Goal: Transaction & Acquisition: Purchase product/service

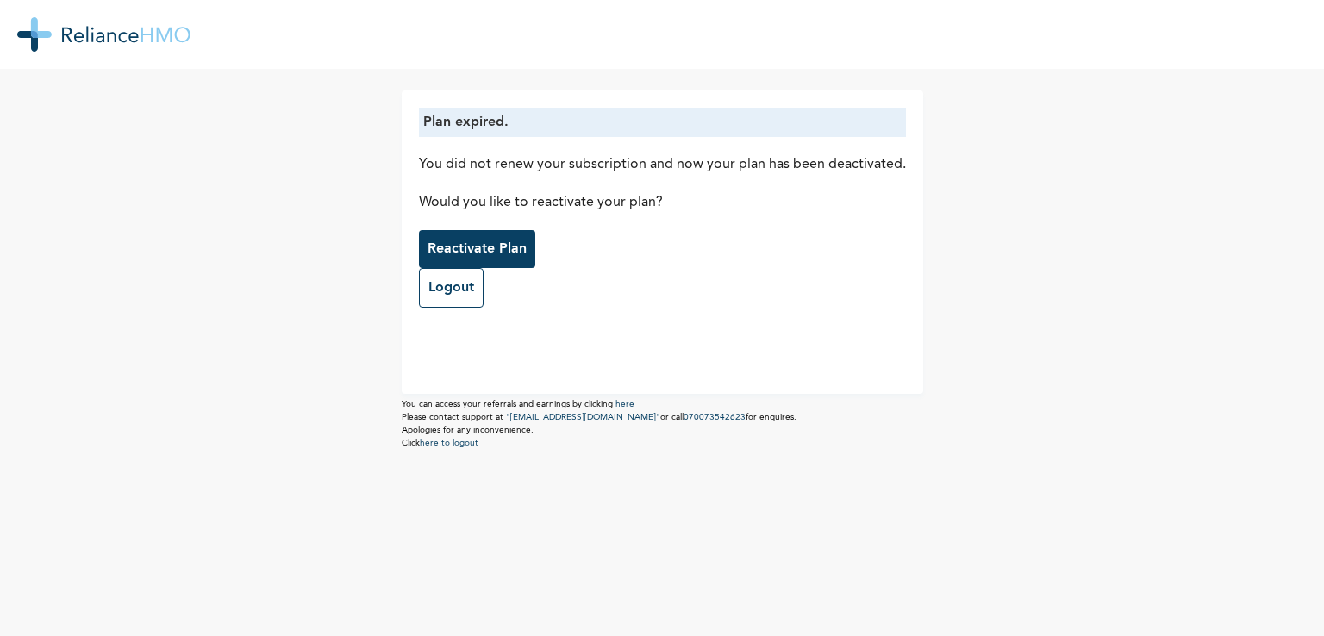
click at [445, 248] on p "Reactivate Plan" at bounding box center [476, 249] width 99 height 21
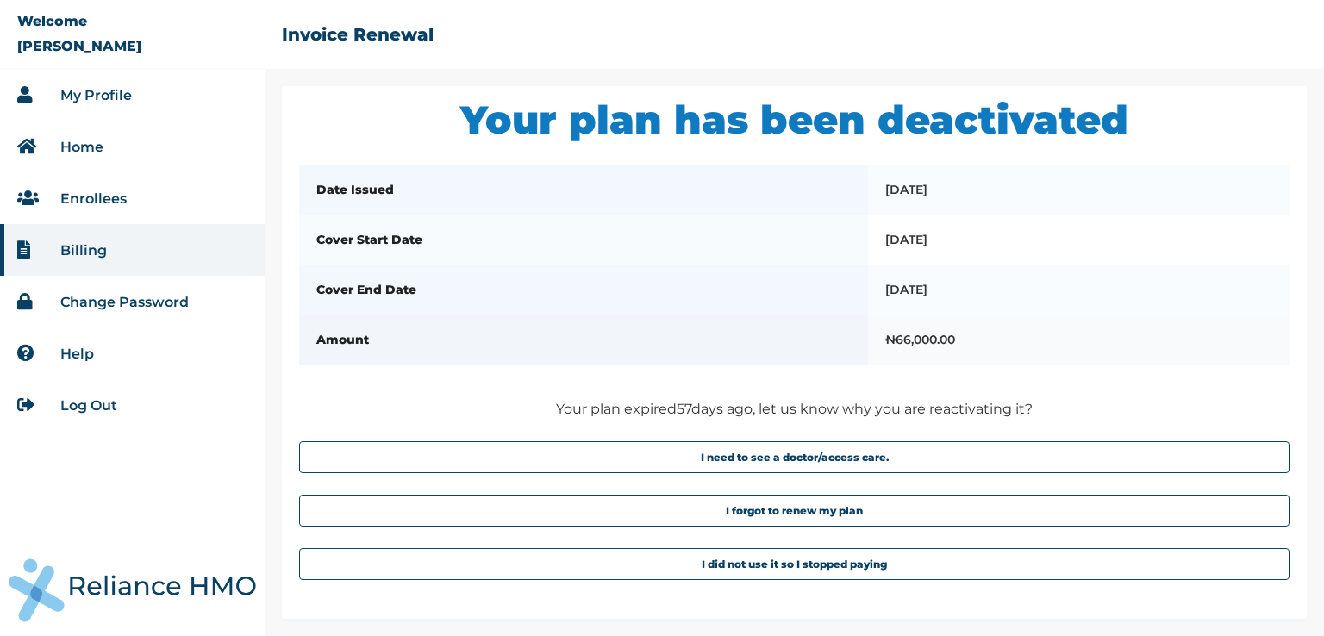
scroll to position [16, 0]
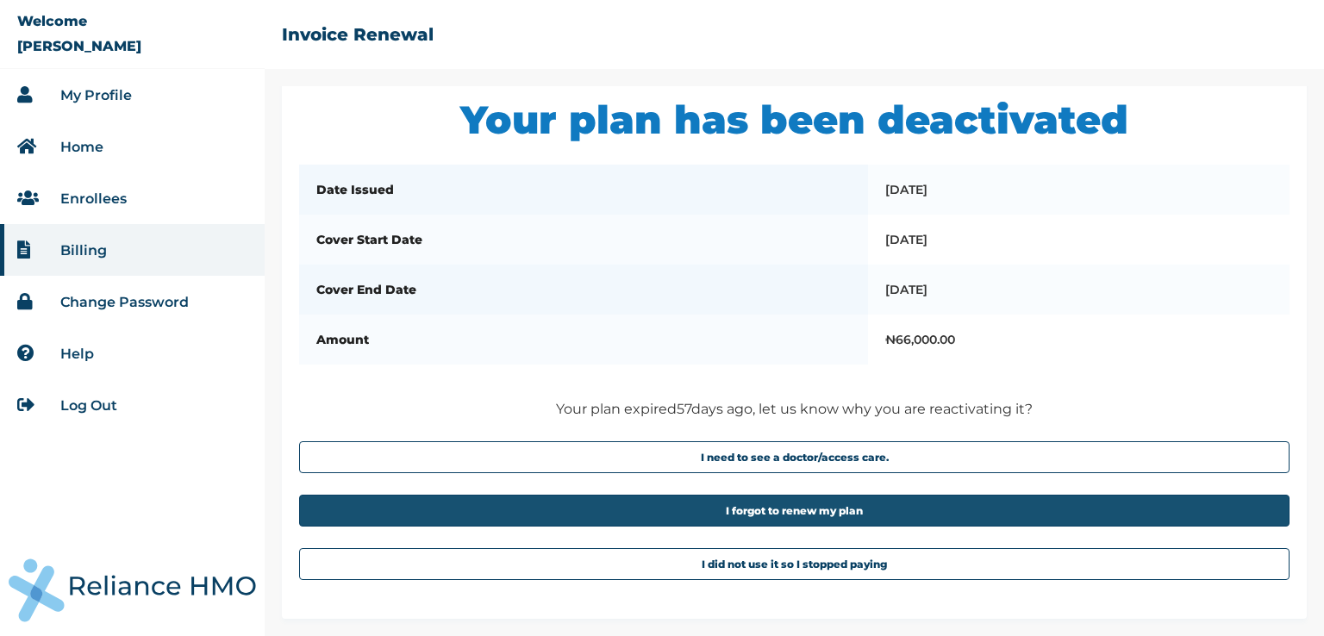
click at [763, 520] on button "I forgot to renew my plan" at bounding box center [794, 511] width 990 height 32
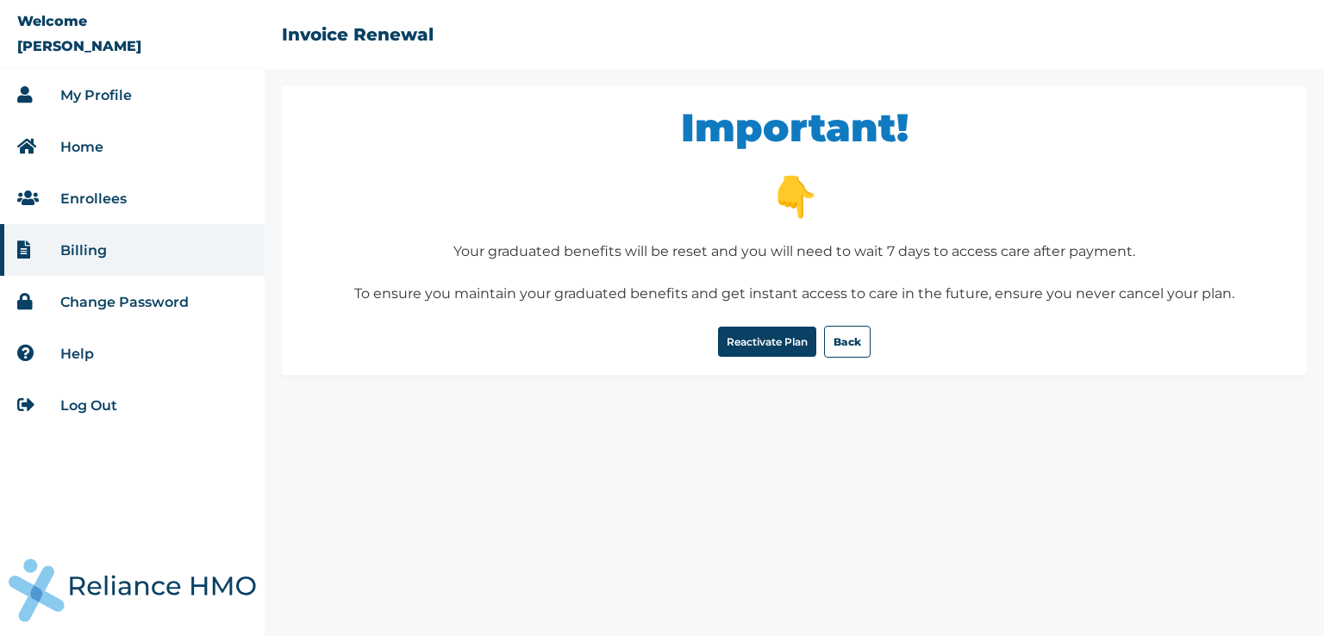
scroll to position [0, 0]
click at [764, 357] on div "Important! 👇 Your graduated benefits will be reset and you will need to wait 7 …" at bounding box center [794, 230] width 1025 height 289
click at [763, 339] on button "Reactivate Plan" at bounding box center [767, 342] width 98 height 30
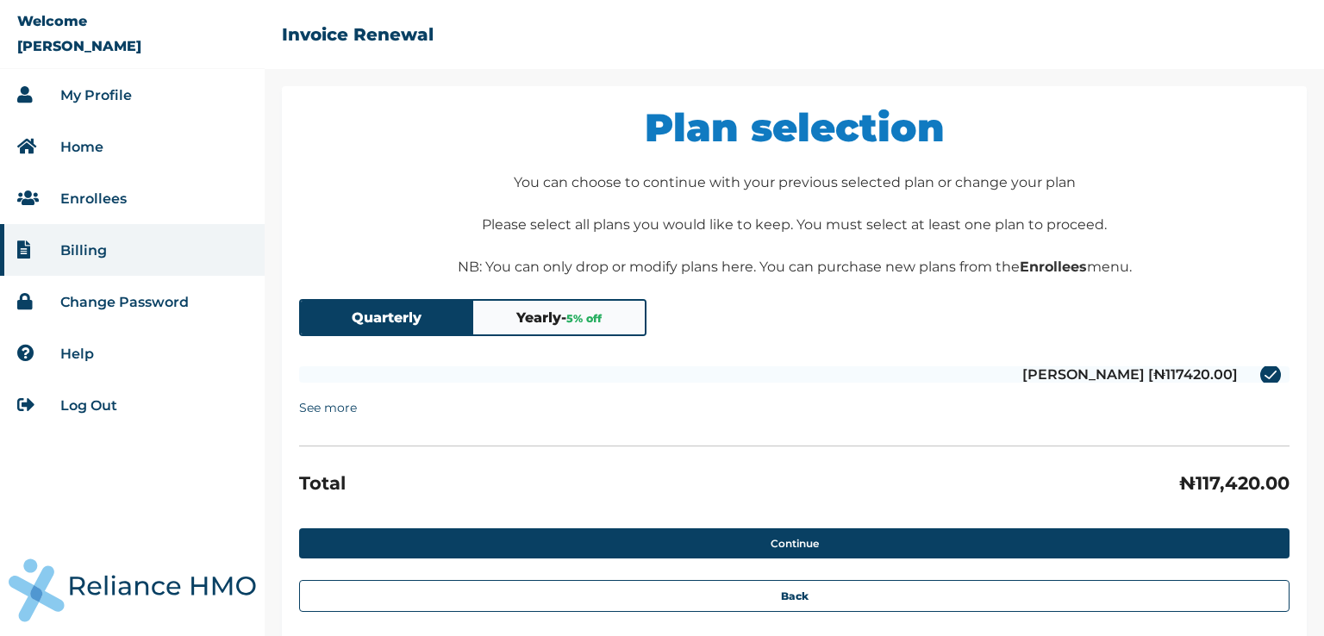
click at [602, 321] on span "5 % off" at bounding box center [583, 318] width 35 height 13
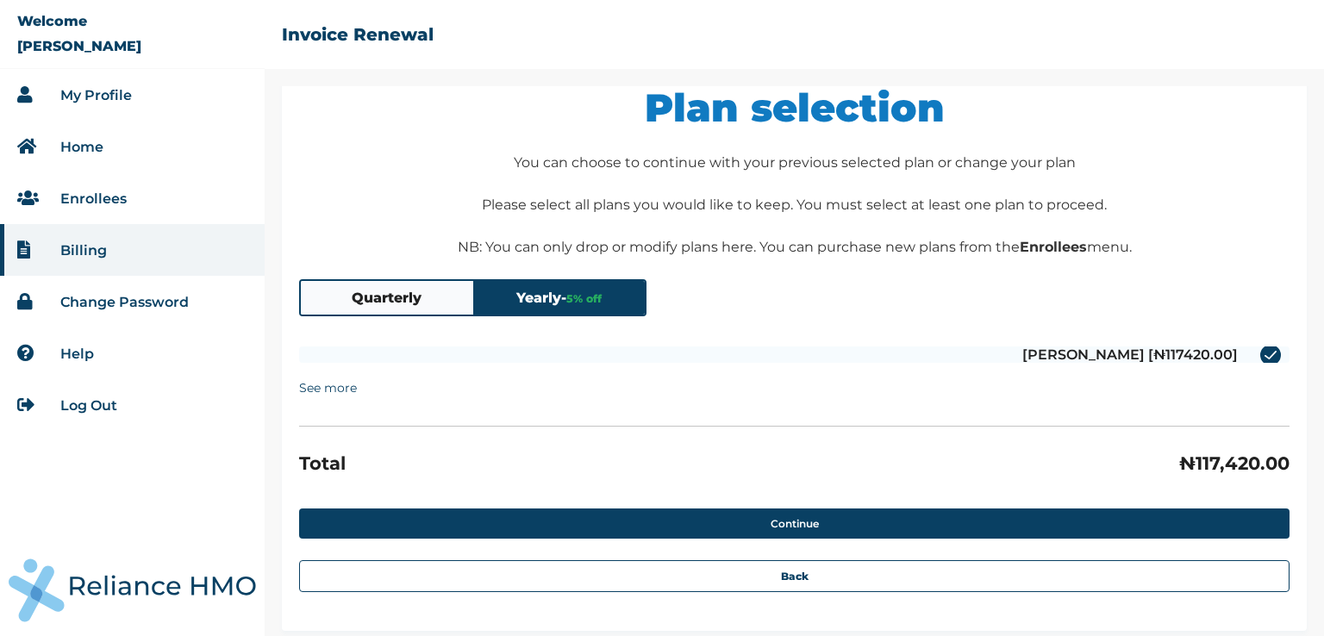
scroll to position [31, 0]
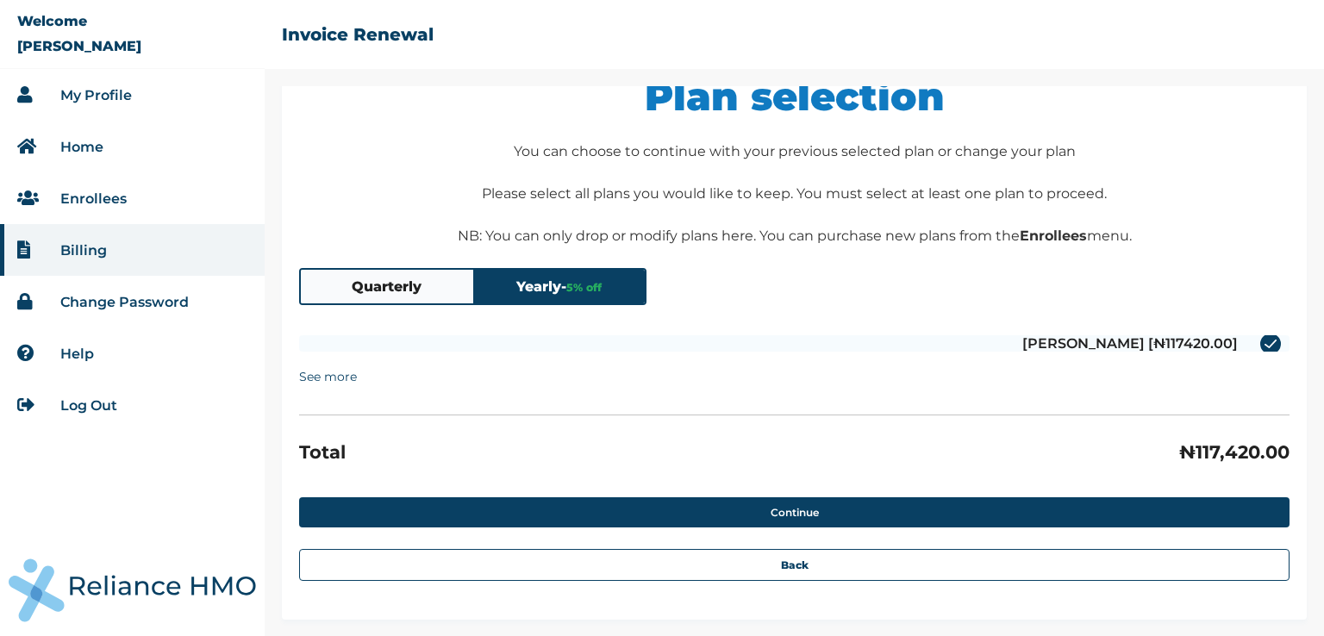
click at [85, 94] on link "My Profile" at bounding box center [96, 95] width 72 height 16
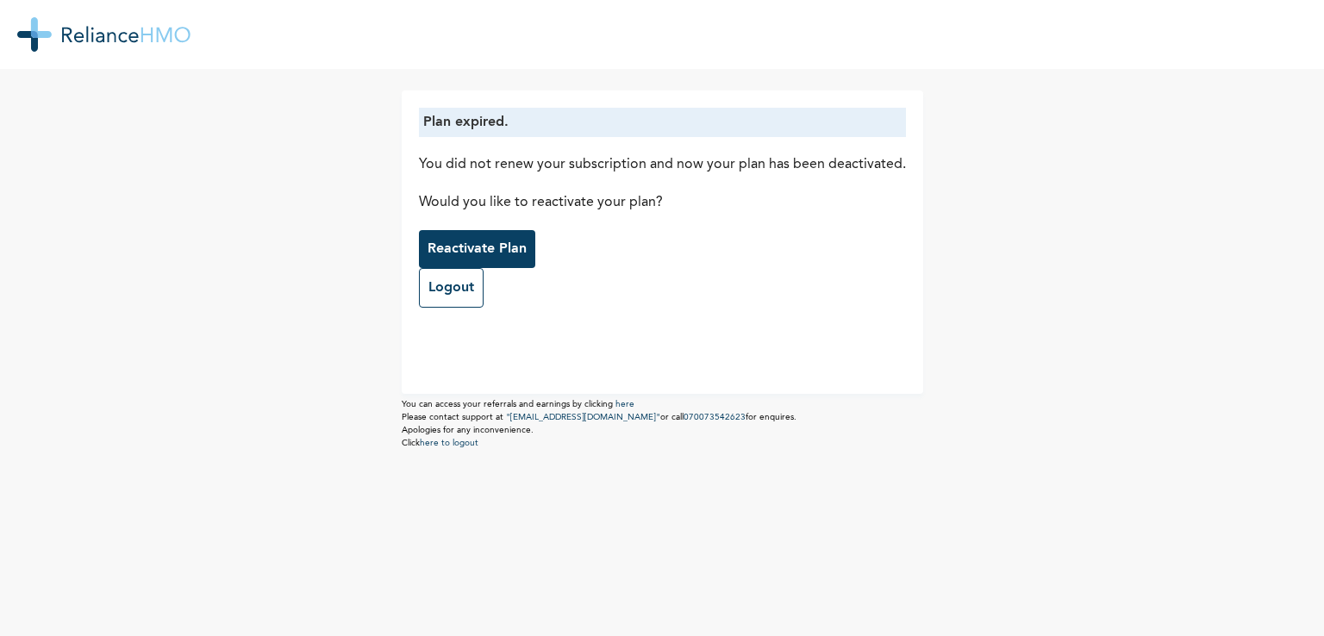
click at [73, 34] on img at bounding box center [103, 34] width 173 height 34
click at [463, 251] on p "Reactivate Plan" at bounding box center [476, 249] width 99 height 21
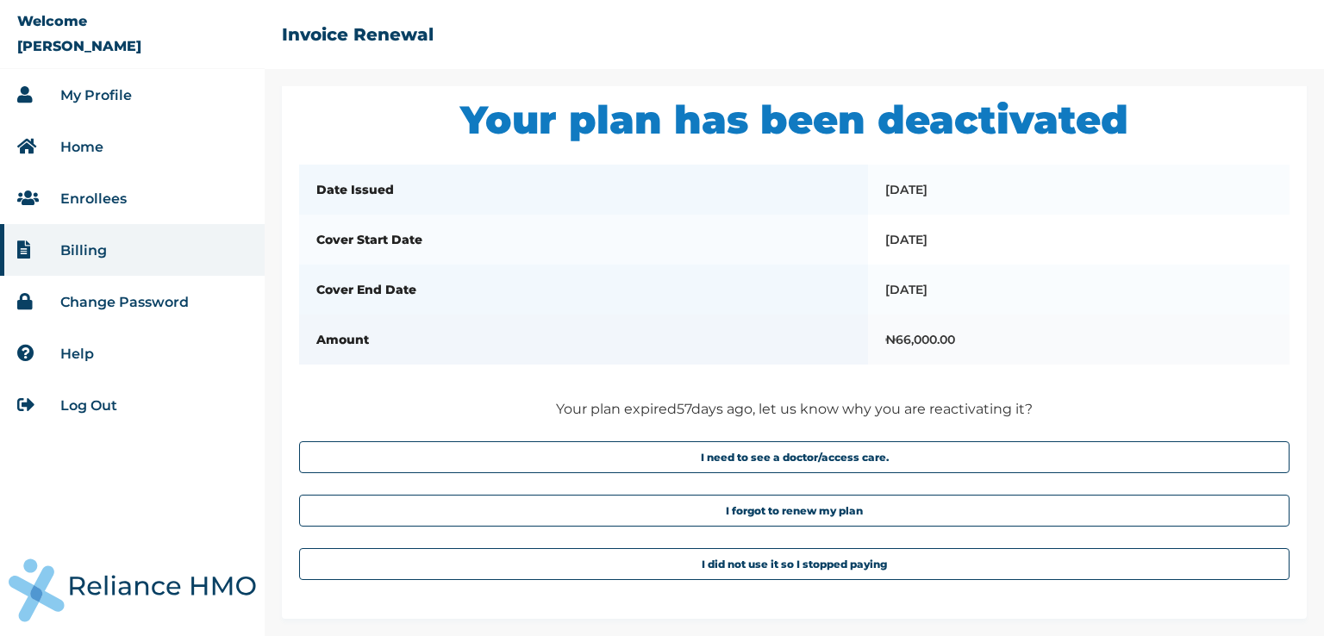
scroll to position [16, 0]
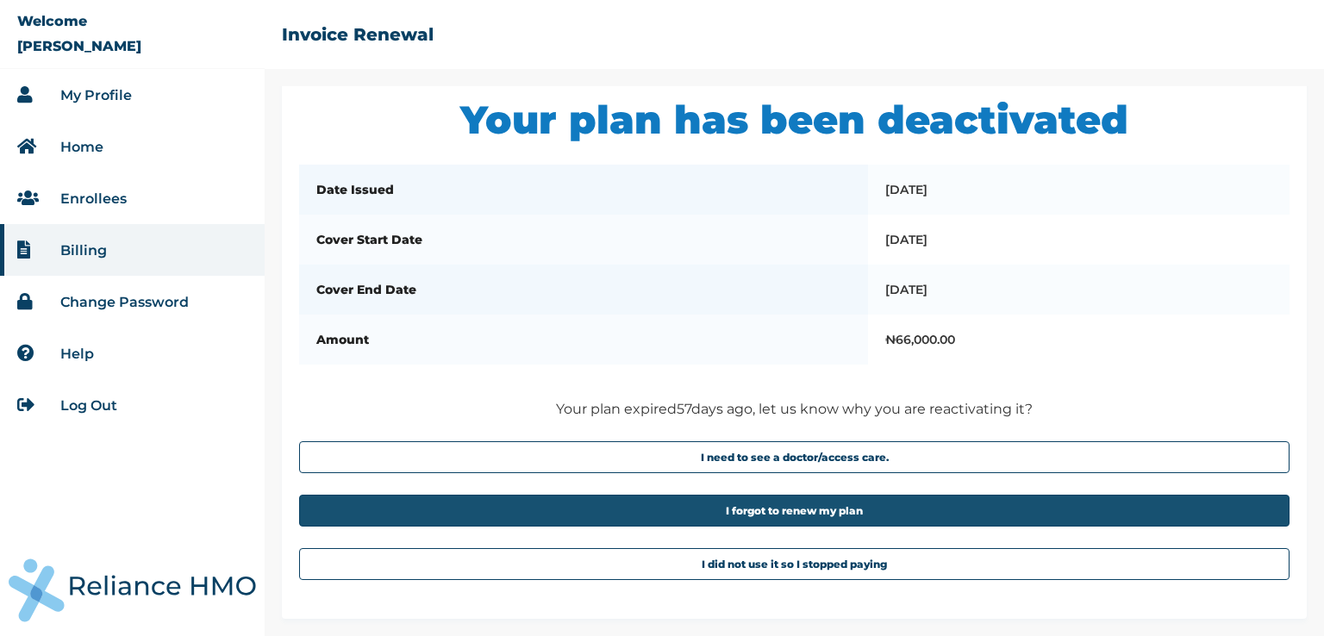
click at [788, 514] on button "I forgot to renew my plan" at bounding box center [794, 511] width 990 height 32
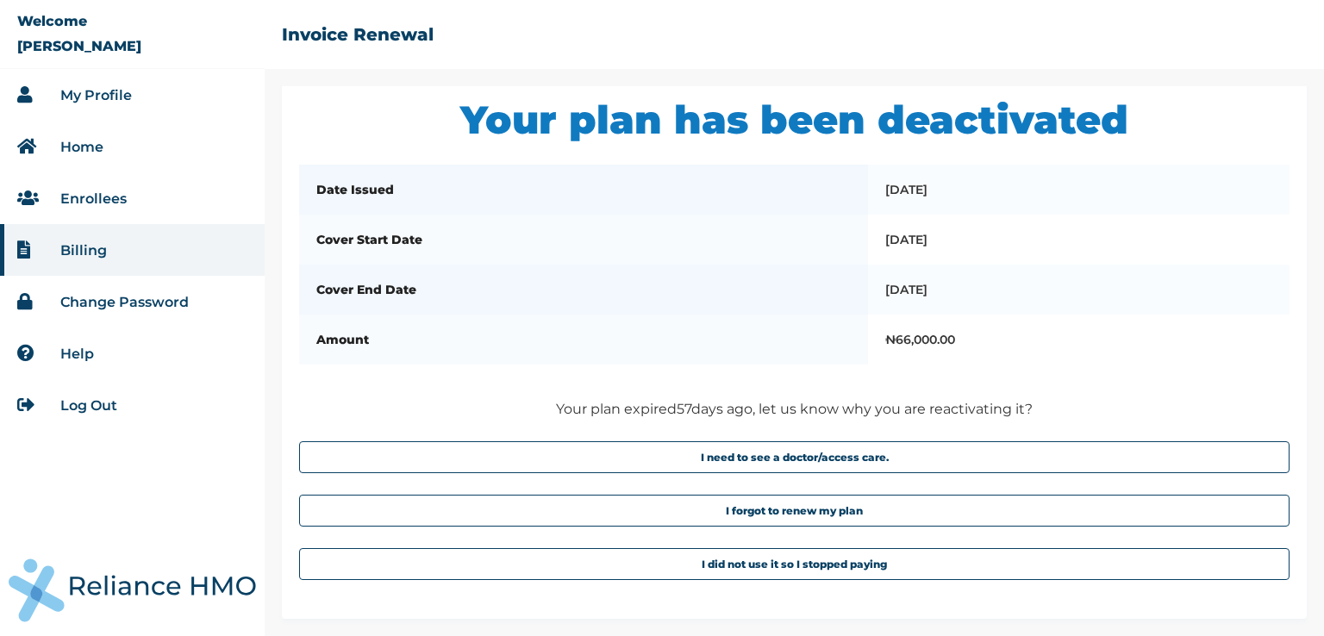
scroll to position [0, 0]
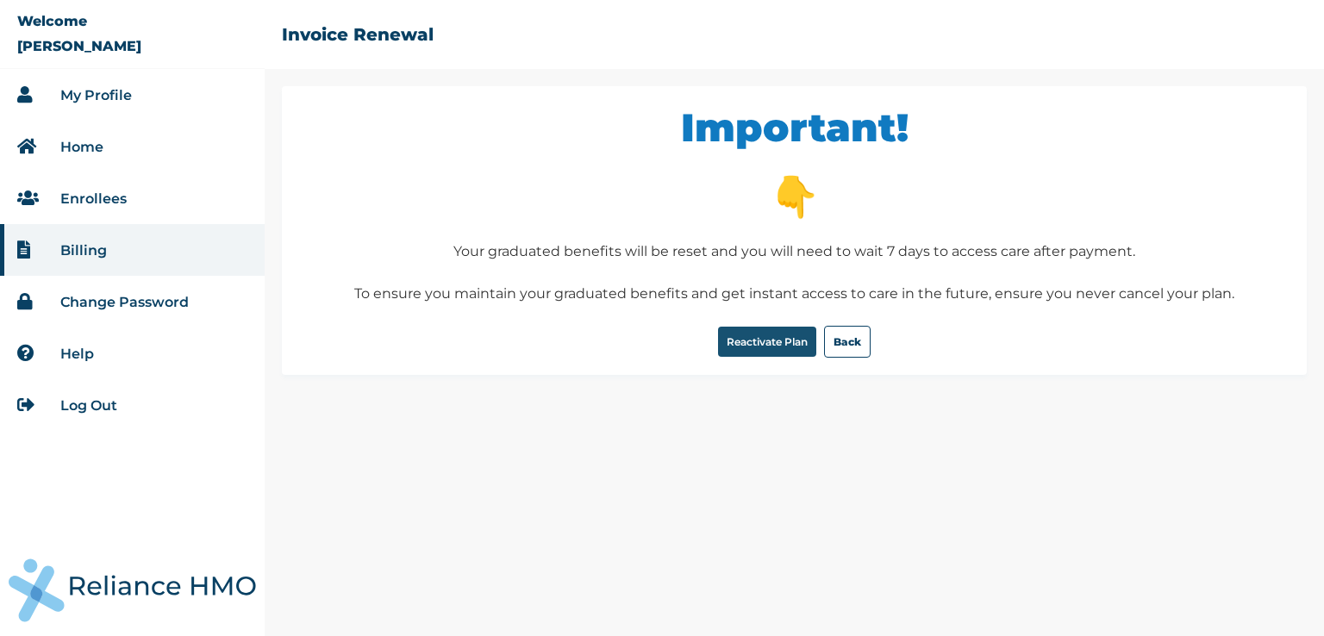
click at [758, 342] on button "Reactivate Plan" at bounding box center [767, 342] width 98 height 30
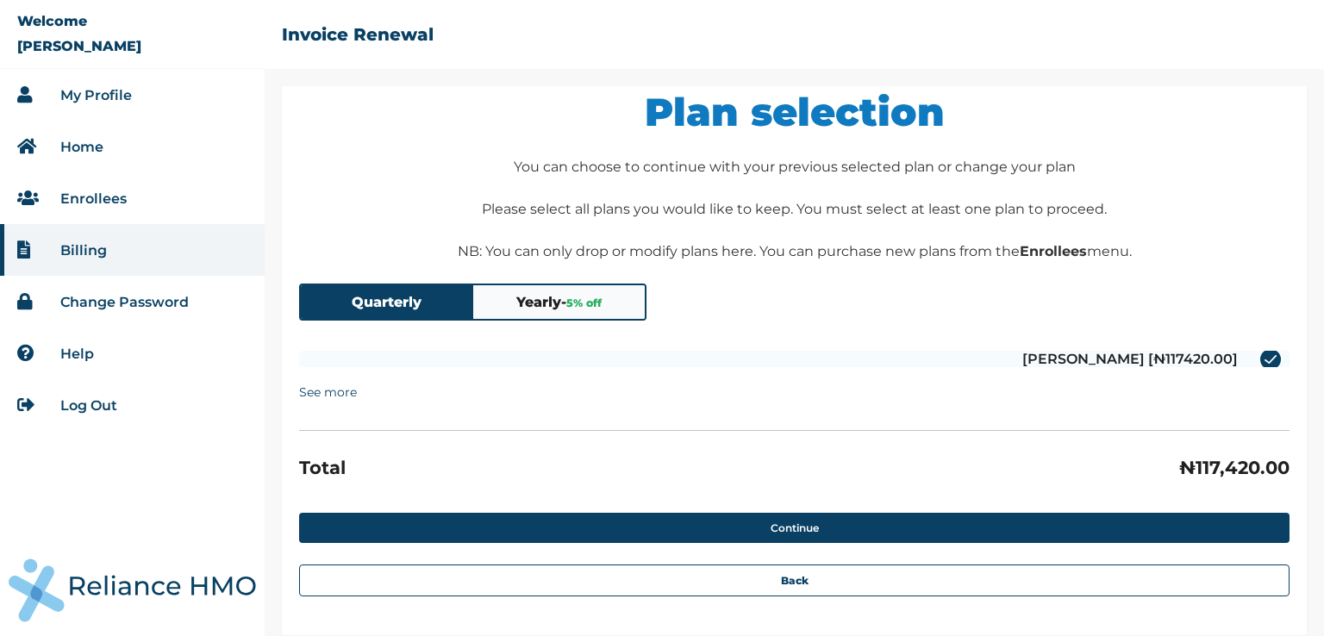
scroll to position [31, 0]
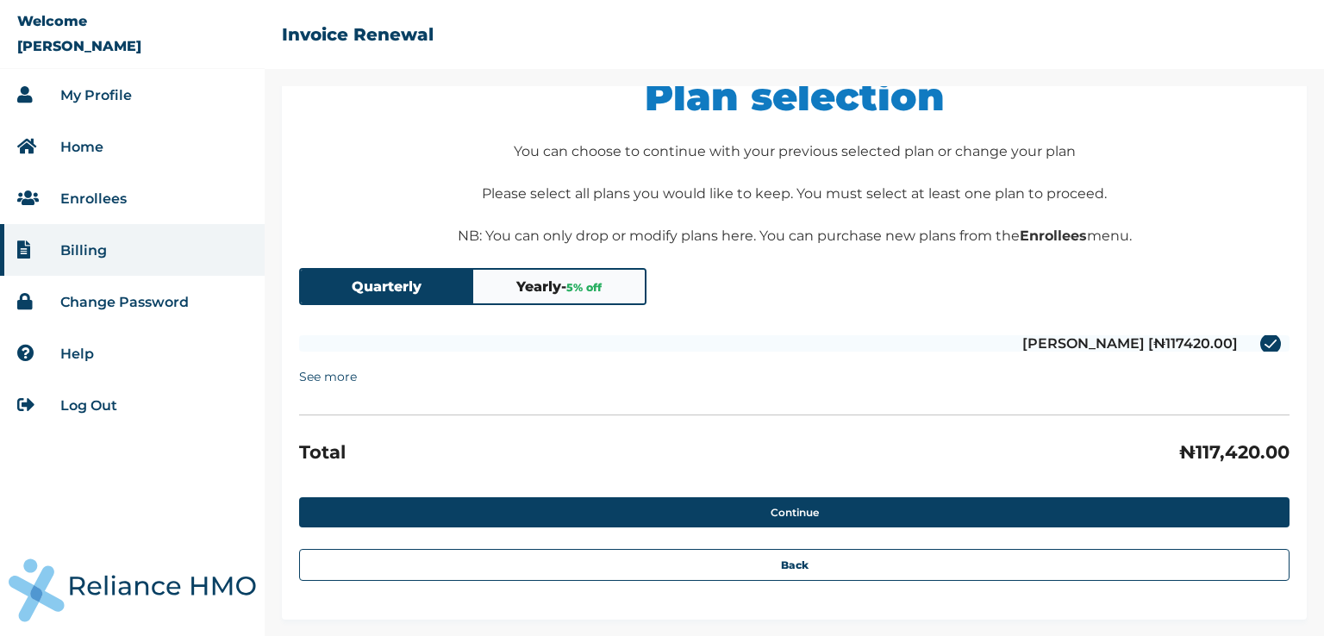
click at [570, 287] on span "5 % off" at bounding box center [583, 287] width 35 height 13
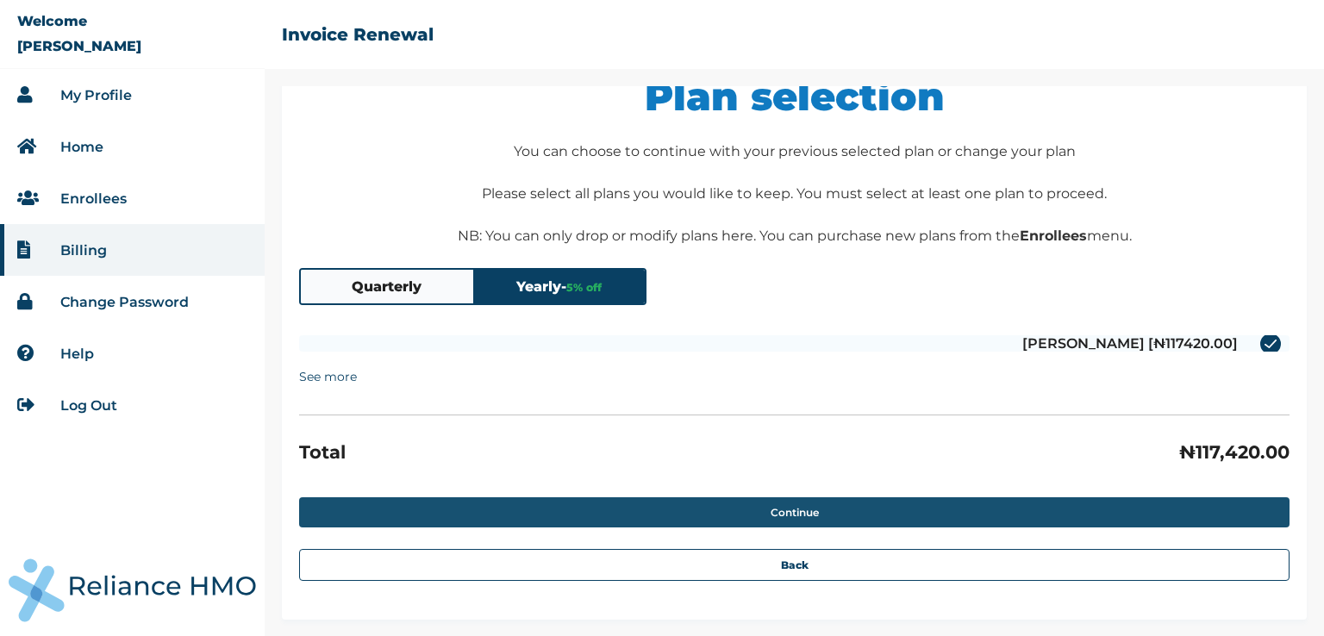
click at [794, 513] on button "Continue" at bounding box center [794, 512] width 990 height 30
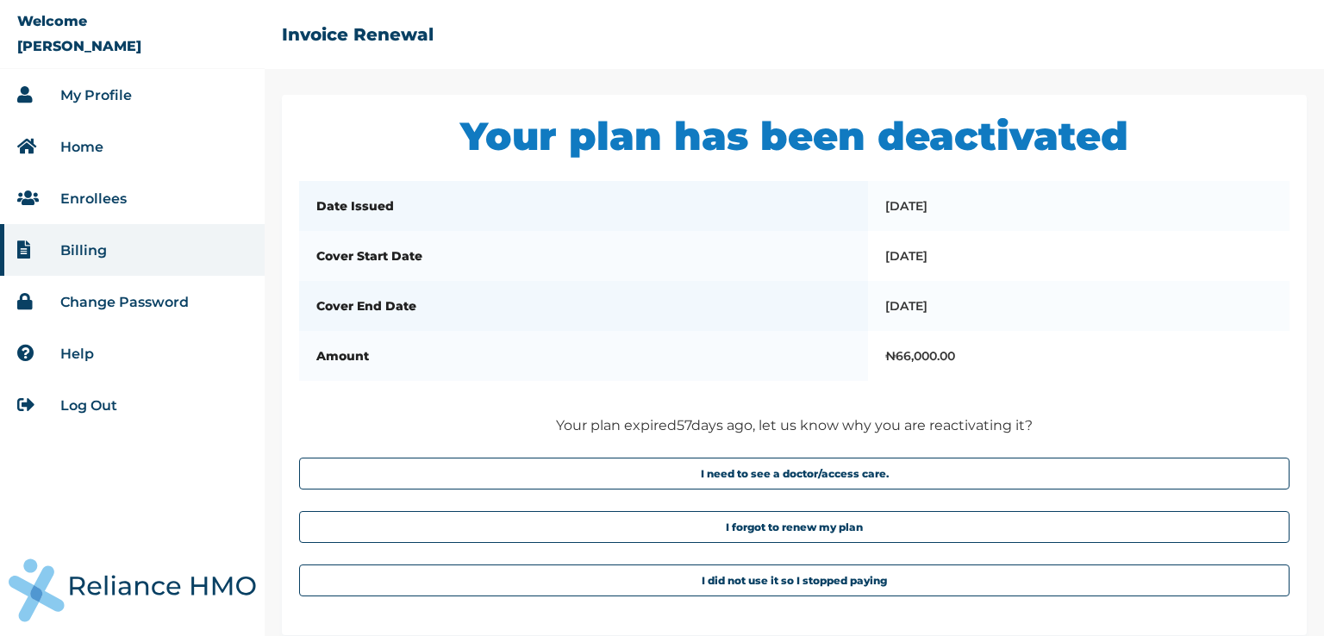
scroll to position [106, 0]
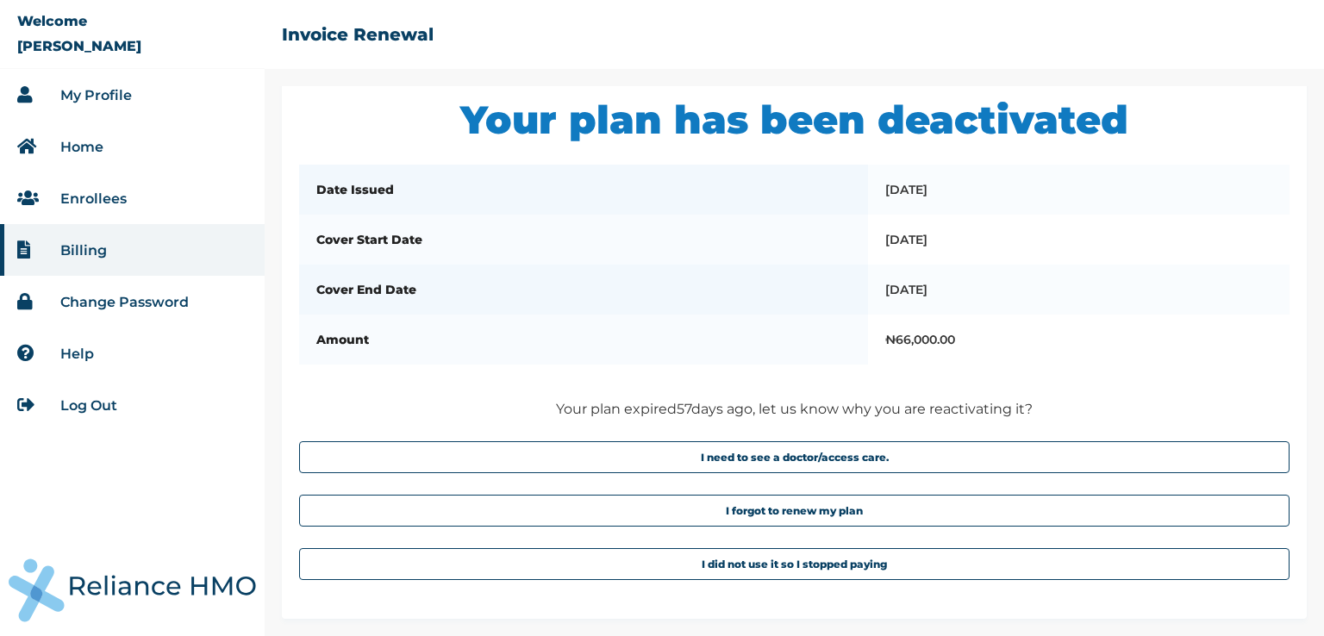
click at [103, 196] on link "Enrollees" at bounding box center [93, 198] width 66 height 16
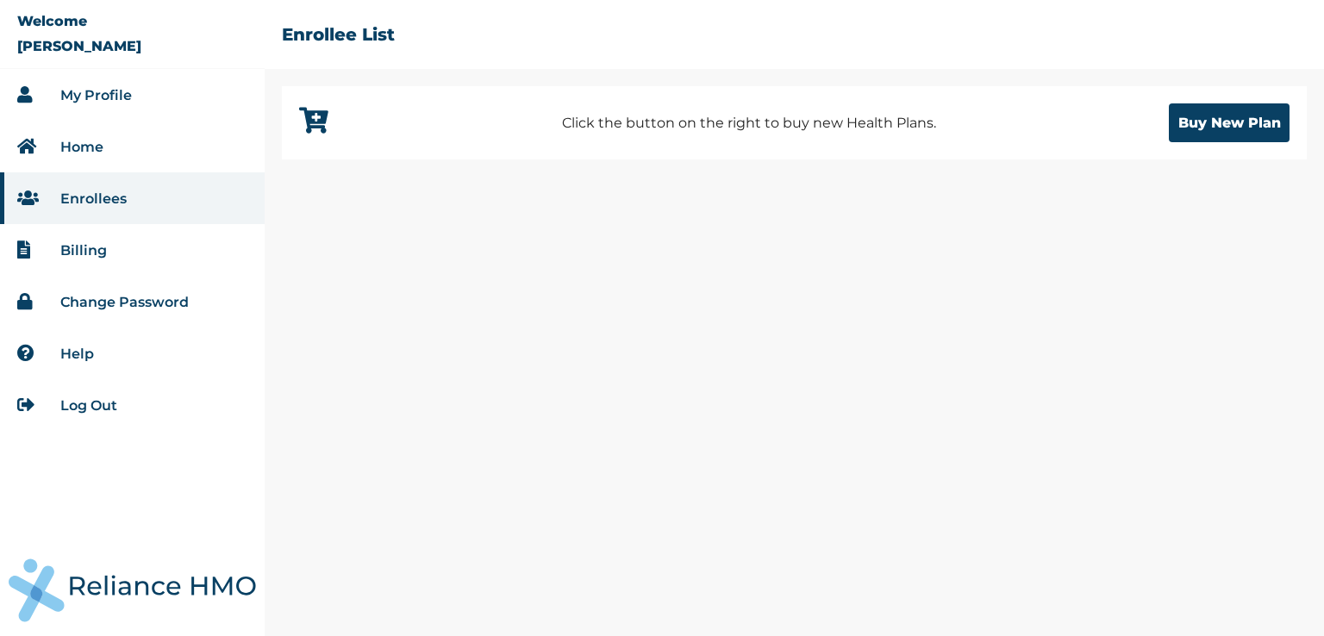
click at [107, 97] on link "My Profile" at bounding box center [96, 95] width 72 height 16
